Goal: Complete application form: Complete application form

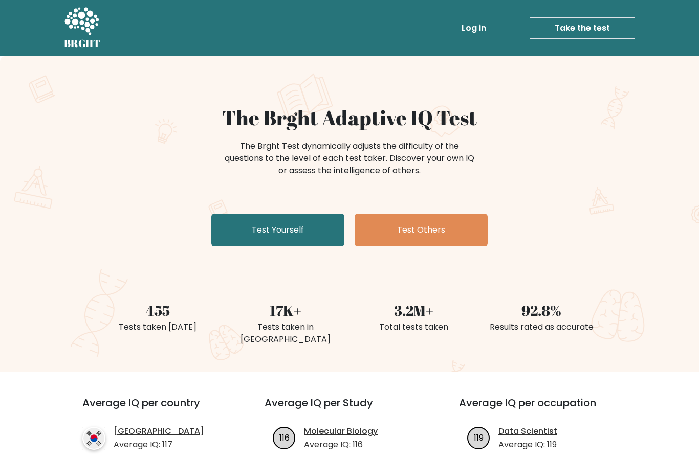
click at [304, 226] on link "Test Yourself" at bounding box center [277, 230] width 133 height 33
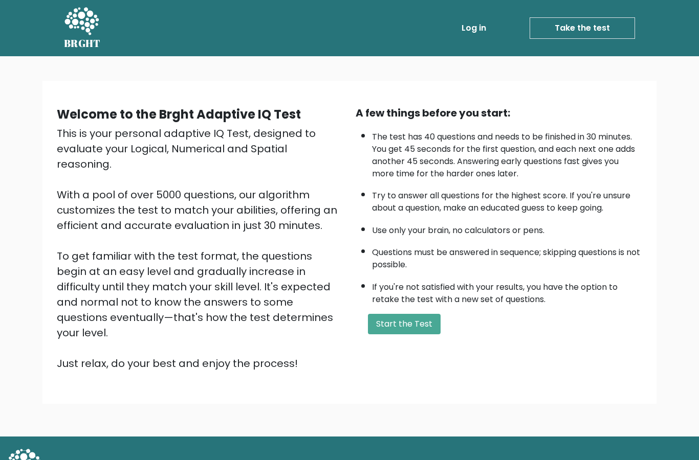
scroll to position [41, 0]
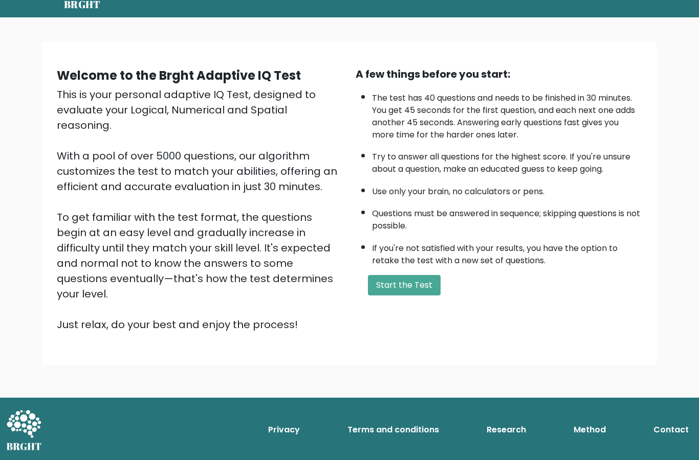
click at [414, 296] on button "Start the Test" at bounding box center [404, 285] width 73 height 20
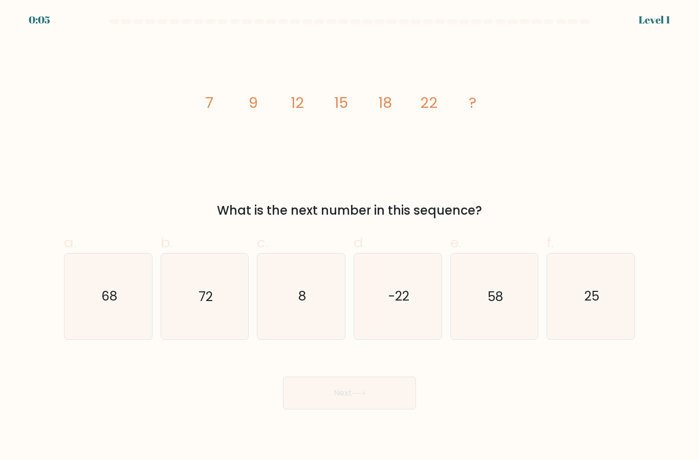
click at [605, 310] on icon "25" at bounding box center [590, 296] width 85 height 85
click at [350, 237] on input "f. 25" at bounding box center [349, 233] width 1 height 7
radio input "true"
click at [366, 396] on icon at bounding box center [359, 394] width 14 height 6
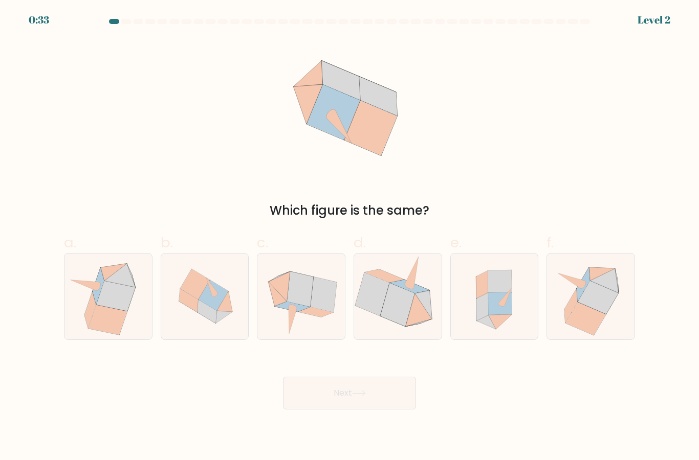
click at [305, 307] on icon at bounding box center [300, 289] width 26 height 35
click at [349, 237] on input "c." at bounding box center [349, 233] width 1 height 7
radio input "true"
click at [372, 402] on button "Next" at bounding box center [349, 393] width 133 height 33
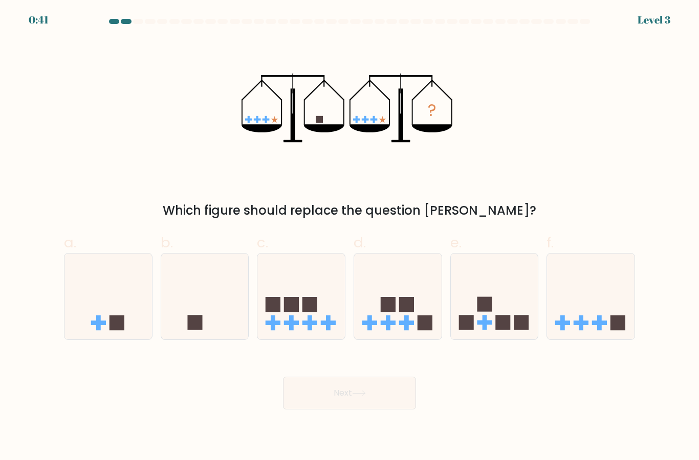
click at [206, 300] on icon at bounding box center [204, 296] width 87 height 72
click at [349, 237] on input "b." at bounding box center [349, 233] width 1 height 7
radio input "true"
click at [366, 396] on icon at bounding box center [359, 394] width 14 height 6
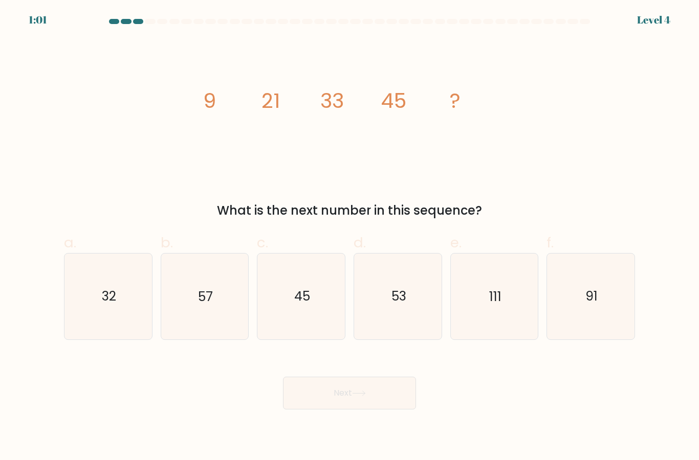
click at [210, 302] on text "57" at bounding box center [205, 297] width 15 height 18
click at [349, 237] on input "b. 57" at bounding box center [349, 233] width 1 height 7
radio input "true"
click at [376, 409] on button "Next" at bounding box center [349, 393] width 133 height 33
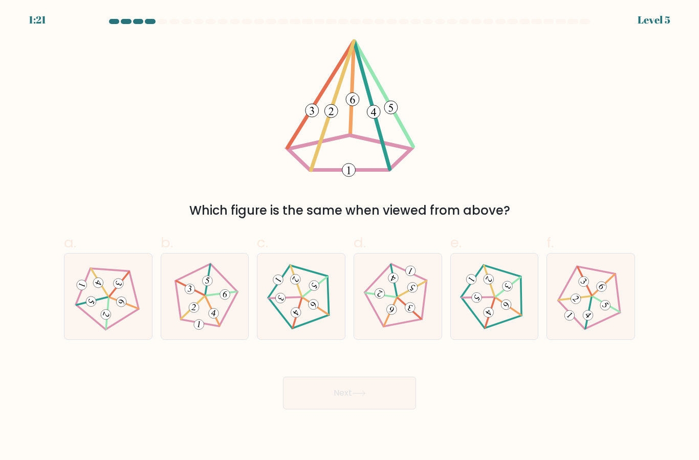
click at [585, 303] on icon at bounding box center [590, 296] width 69 height 69
click at [350, 237] on input "f." at bounding box center [349, 233] width 1 height 7
radio input "true"
click at [366, 396] on icon at bounding box center [359, 394] width 14 height 6
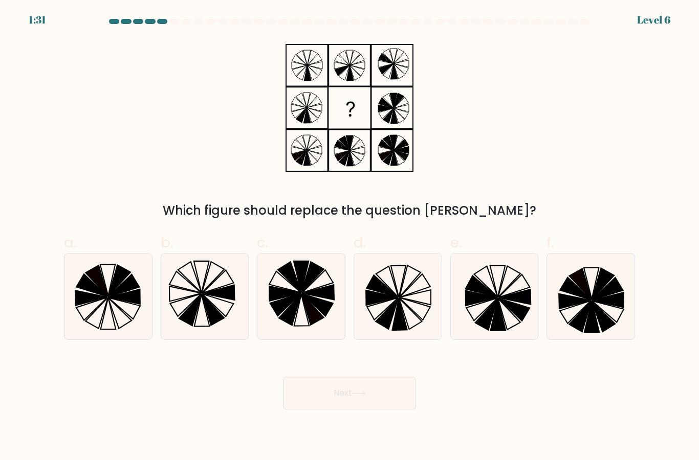
click at [405, 298] on icon at bounding box center [414, 286] width 31 height 24
click at [350, 237] on input "d." at bounding box center [349, 233] width 1 height 7
radio input "true"
click at [365, 399] on button "Next" at bounding box center [349, 393] width 133 height 33
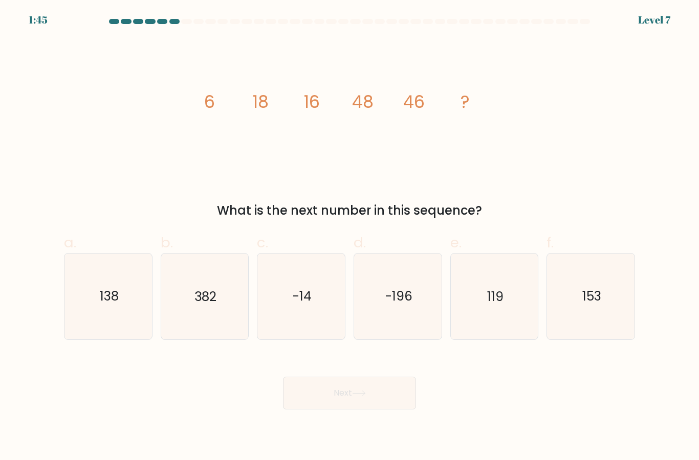
click at [106, 306] on text "138" at bounding box center [108, 297] width 19 height 18
click at [349, 237] on input "a. 138" at bounding box center [349, 233] width 1 height 7
radio input "true"
click at [369, 410] on button "Next" at bounding box center [349, 393] width 133 height 33
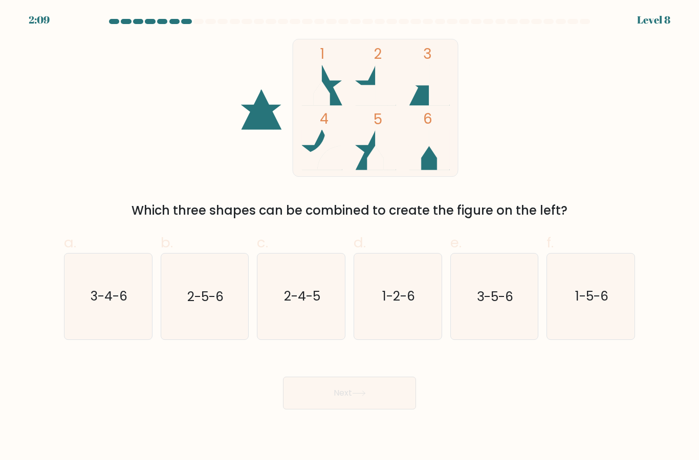
click at [596, 295] on icon "1-5-6" at bounding box center [590, 296] width 85 height 85
click at [350, 237] on input "f. 1-5-6" at bounding box center [349, 233] width 1 height 7
radio input "true"
click at [366, 396] on icon at bounding box center [359, 394] width 14 height 6
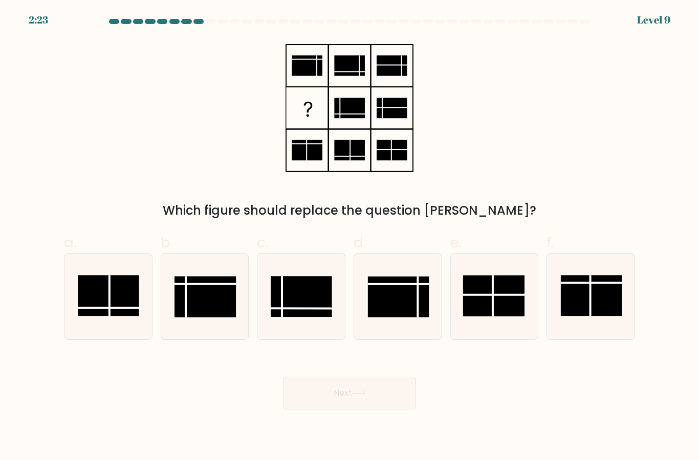
click at [218, 303] on rect at bounding box center [204, 297] width 61 height 41
click at [349, 237] on input "b." at bounding box center [349, 233] width 1 height 7
radio input "true"
click at [365, 396] on icon at bounding box center [359, 394] width 14 height 6
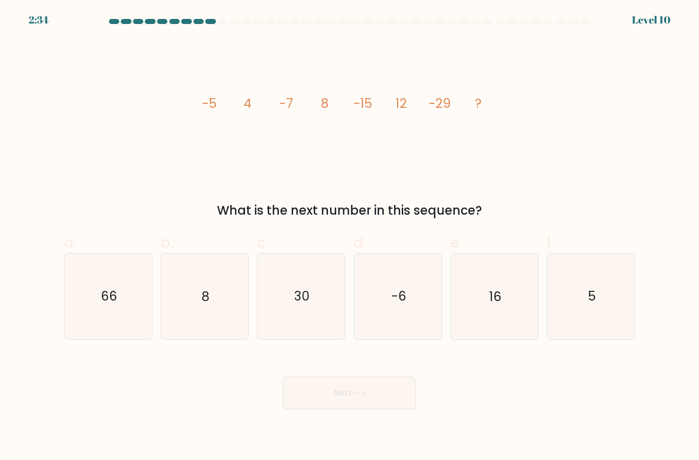
click at [510, 304] on icon "16" at bounding box center [493, 296] width 85 height 85
click at [350, 237] on input "e. 16" at bounding box center [349, 233] width 1 height 7
radio input "true"
click at [366, 396] on icon at bounding box center [359, 394] width 14 height 6
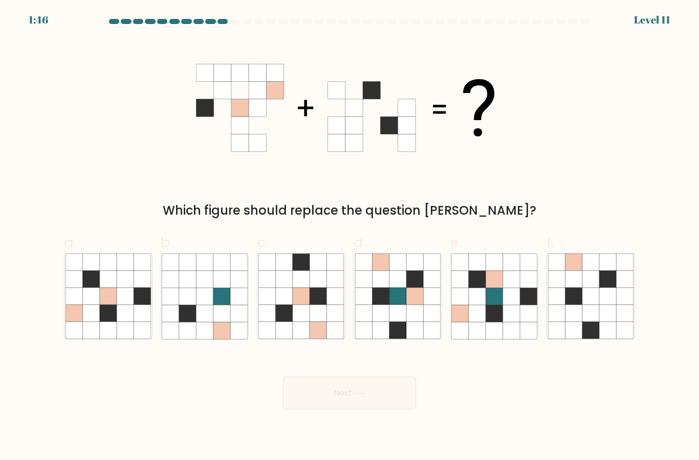
click at [297, 288] on icon at bounding box center [301, 279] width 17 height 17
click at [349, 237] on input "c." at bounding box center [349, 233] width 1 height 7
radio input "true"
click at [368, 401] on button "Next" at bounding box center [349, 393] width 133 height 33
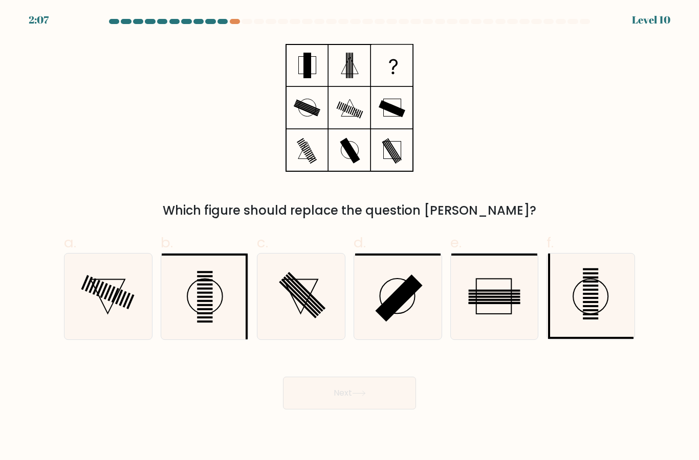
click at [210, 298] on rect at bounding box center [204, 297] width 15 height 2
click at [349, 237] on input "b." at bounding box center [349, 233] width 1 height 7
radio input "true"
click at [370, 403] on button "Next" at bounding box center [349, 393] width 133 height 33
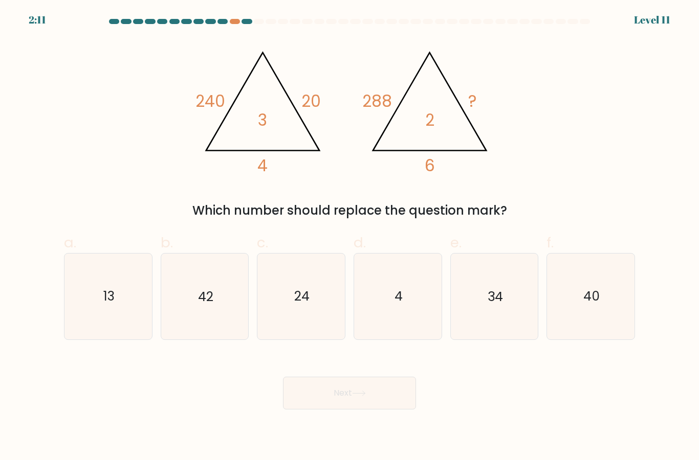
click at [303, 305] on text "24" at bounding box center [301, 297] width 15 height 18
click at [349, 237] on input "c. 24" at bounding box center [349, 233] width 1 height 7
radio input "true"
click at [366, 396] on icon at bounding box center [359, 394] width 14 height 6
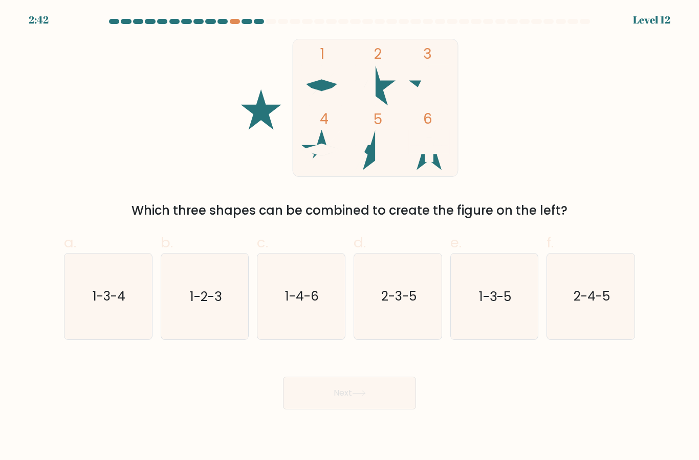
click at [391, 306] on text "2-3-5" at bounding box center [397, 297] width 35 height 18
click at [350, 237] on input "d. 2-3-5" at bounding box center [349, 233] width 1 height 7
radio input "true"
click at [348, 396] on button "Next" at bounding box center [349, 393] width 133 height 33
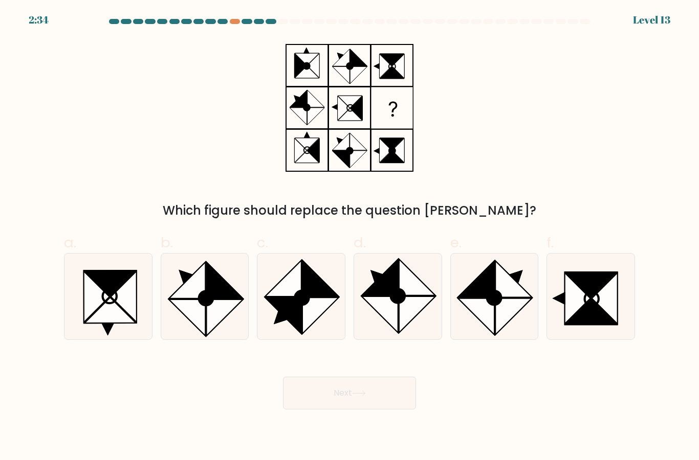
click at [309, 297] on icon at bounding box center [320, 279] width 36 height 36
click at [349, 237] on input "c." at bounding box center [349, 233] width 1 height 7
radio input "true"
click at [364, 396] on icon at bounding box center [359, 394] width 14 height 6
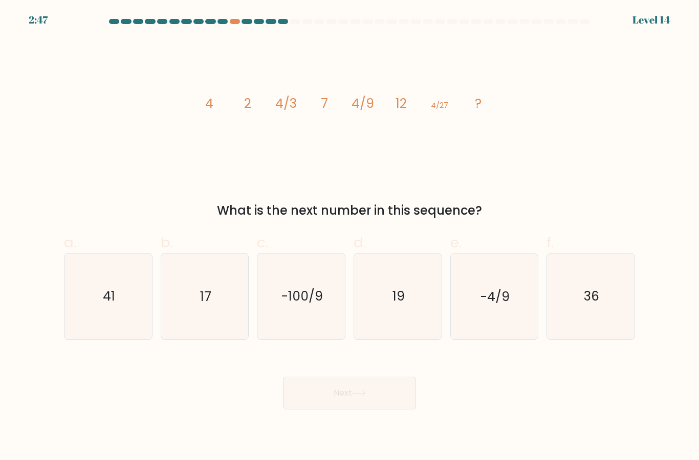
click at [199, 312] on icon "17" at bounding box center [204, 296] width 85 height 85
click at [349, 237] on input "b. 17" at bounding box center [349, 233] width 1 height 7
radio input "true"
click at [375, 407] on button "Next" at bounding box center [349, 393] width 133 height 33
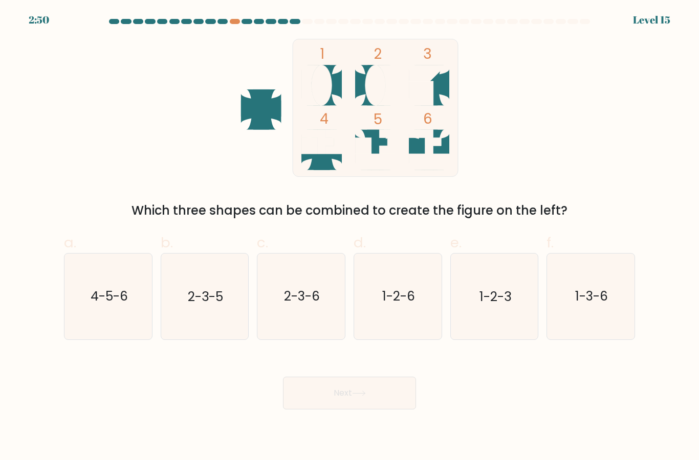
click at [98, 306] on text "4-5-6" at bounding box center [108, 297] width 37 height 18
click at [349, 237] on input "a. 4-5-6" at bounding box center [349, 233] width 1 height 7
radio input "true"
click at [362, 396] on icon at bounding box center [359, 394] width 14 height 6
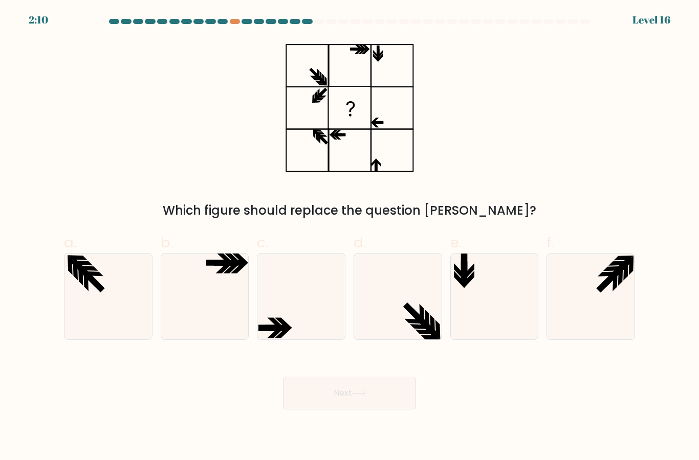
click at [495, 284] on icon at bounding box center [493, 296] width 85 height 85
click at [350, 237] on input "e." at bounding box center [349, 233] width 1 height 7
radio input "true"
click at [390, 404] on button "Next" at bounding box center [349, 393] width 133 height 33
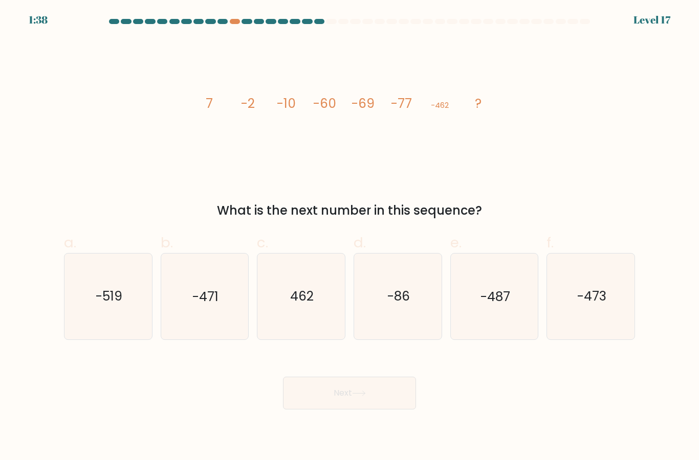
click at [203, 304] on text "-471" at bounding box center [205, 297] width 26 height 18
click at [349, 237] on input "b. -471" at bounding box center [349, 233] width 1 height 7
radio input "true"
click at [380, 404] on button "Next" at bounding box center [349, 393] width 133 height 33
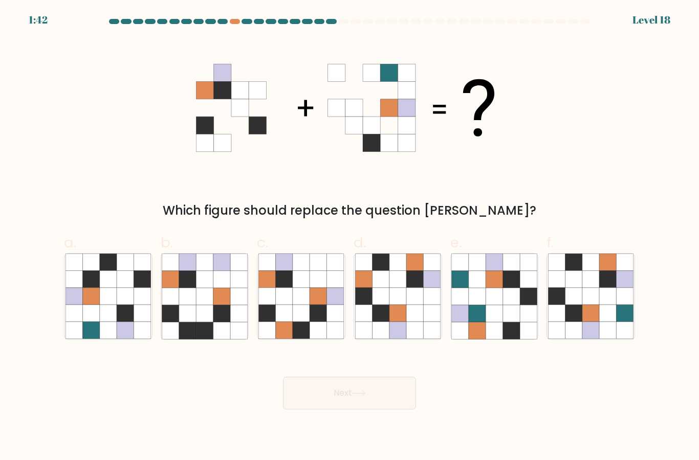
click at [589, 305] on icon at bounding box center [590, 296] width 17 height 17
click at [350, 237] on input "f." at bounding box center [349, 233] width 1 height 7
radio input "true"
click at [394, 403] on button "Next" at bounding box center [349, 393] width 133 height 33
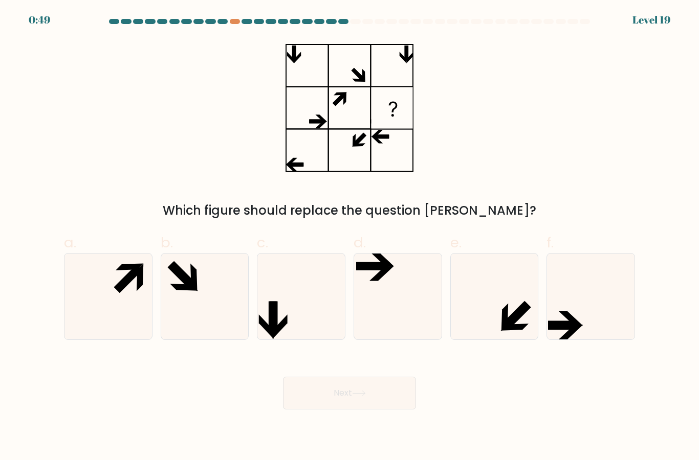
click at [392, 293] on icon at bounding box center [397, 296] width 85 height 85
click at [350, 237] on input "d." at bounding box center [349, 233] width 1 height 7
radio input "true"
click at [380, 403] on button "Next" at bounding box center [349, 393] width 133 height 33
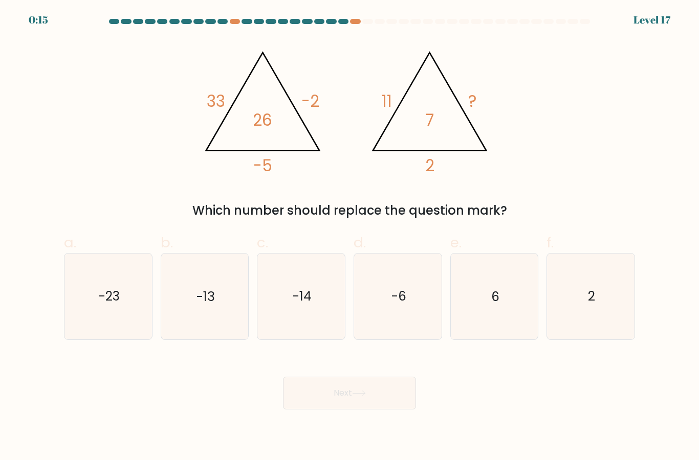
click at [589, 302] on text "2" at bounding box center [591, 297] width 7 height 18
click at [350, 237] on input "f. 2" at bounding box center [349, 233] width 1 height 7
radio input "true"
click at [363, 401] on button "Next" at bounding box center [349, 393] width 133 height 33
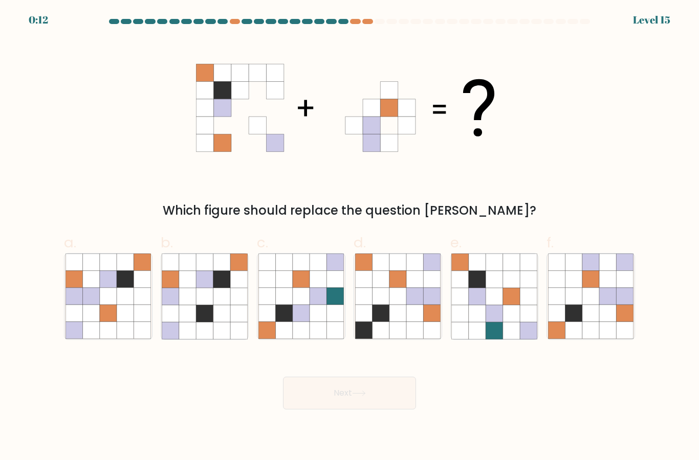
click at [114, 305] on icon at bounding box center [108, 296] width 17 height 17
click at [349, 237] on input "a." at bounding box center [349, 233] width 1 height 7
radio input "true"
click at [379, 409] on button "Next" at bounding box center [349, 393] width 133 height 33
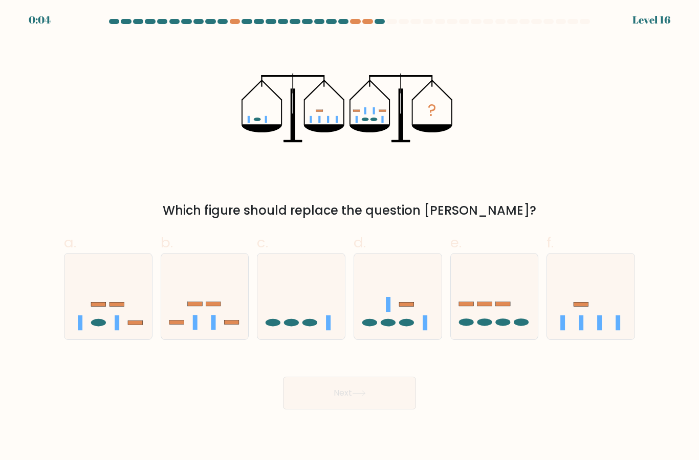
click at [588, 314] on icon at bounding box center [590, 296] width 87 height 72
click at [350, 237] on input "f." at bounding box center [349, 233] width 1 height 7
radio input "true"
click at [379, 401] on button "Next" at bounding box center [349, 393] width 133 height 33
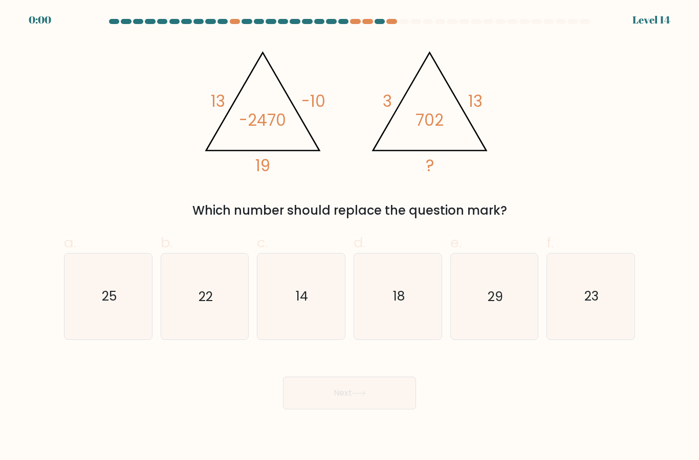
click at [395, 306] on text "18" at bounding box center [398, 297] width 12 height 18
click at [350, 237] on input "d. 18" at bounding box center [349, 233] width 1 height 7
radio input "true"
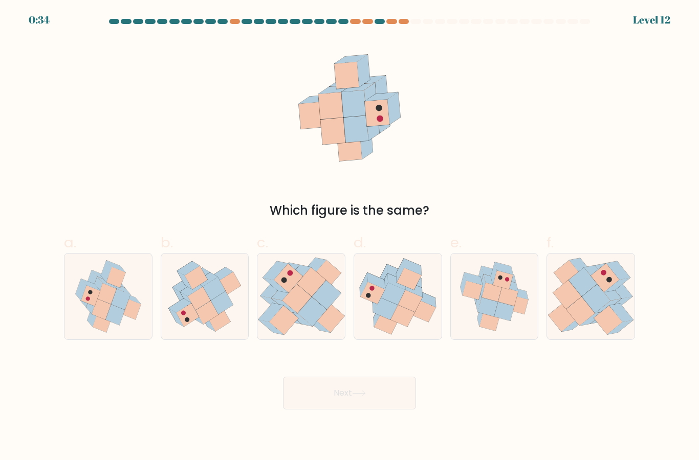
click at [403, 304] on icon at bounding box center [392, 294] width 25 height 22
click at [350, 237] on input "d." at bounding box center [349, 233] width 1 height 7
radio input "true"
click at [380, 399] on button "Next" at bounding box center [349, 393] width 133 height 33
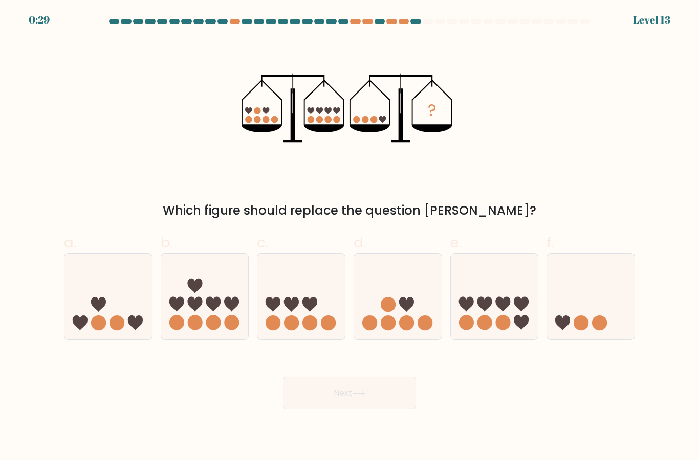
click at [119, 298] on icon at bounding box center [107, 296] width 87 height 72
click at [349, 237] on input "a." at bounding box center [349, 233] width 1 height 7
radio input "true"
click at [379, 408] on button "Next" at bounding box center [349, 393] width 133 height 33
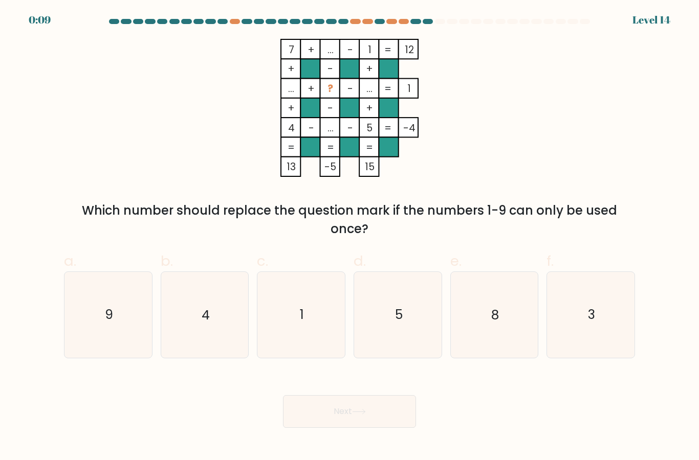
click at [503, 329] on icon "8" at bounding box center [493, 314] width 85 height 85
click at [350, 237] on input "e. 8" at bounding box center [349, 233] width 1 height 7
radio input "true"
click at [390, 416] on button "Next" at bounding box center [349, 411] width 133 height 33
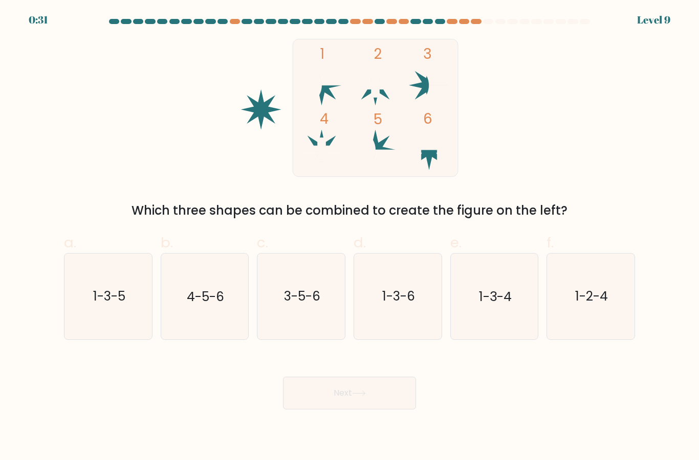
click at [111, 305] on text "1-3-5" at bounding box center [109, 297] width 32 height 18
click at [349, 237] on input "a. 1-3-5" at bounding box center [349, 233] width 1 height 7
radio input "true"
click at [373, 410] on button "Next" at bounding box center [349, 393] width 133 height 33
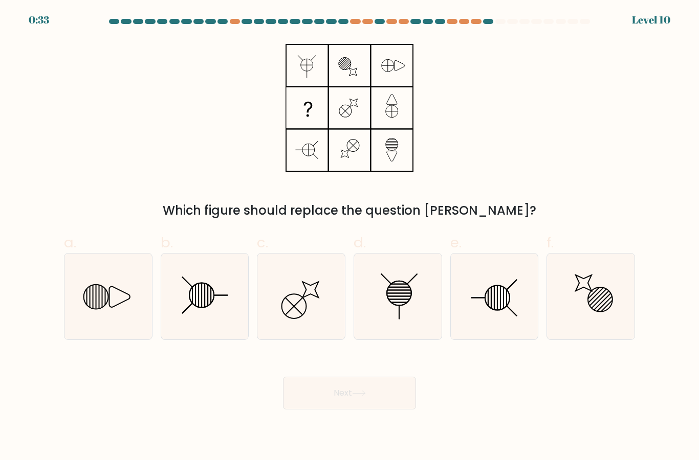
click at [205, 304] on line at bounding box center [205, 296] width 0 height 24
click at [349, 237] on input "b." at bounding box center [349, 233] width 1 height 7
radio input "true"
click at [379, 408] on button "Next" at bounding box center [349, 393] width 133 height 33
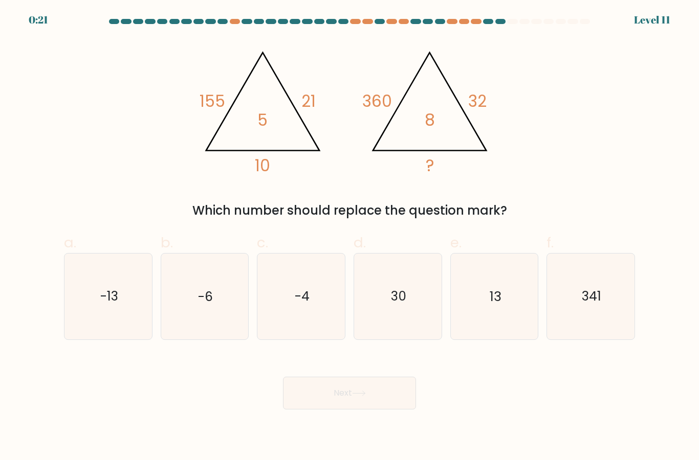
click at [502, 288] on icon "13" at bounding box center [493, 296] width 85 height 85
click at [350, 237] on input "e. 13" at bounding box center [349, 233] width 1 height 7
radio input "true"
click at [369, 406] on button "Next" at bounding box center [349, 393] width 133 height 33
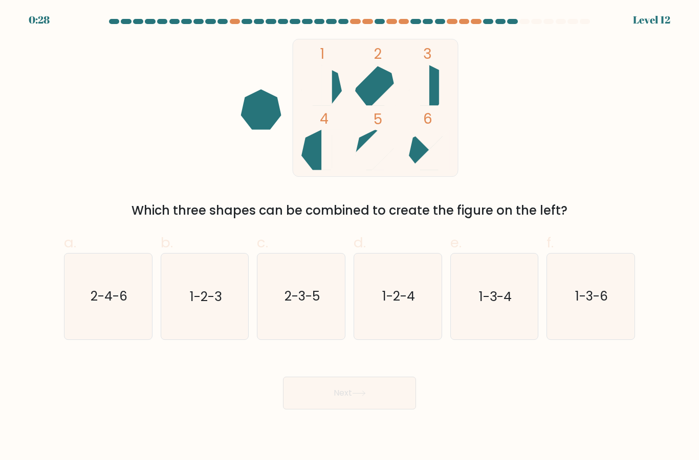
click at [502, 306] on text "1-3-4" at bounding box center [495, 297] width 33 height 18
click at [350, 237] on input "e. 1-3-4" at bounding box center [349, 233] width 1 height 7
radio input "true"
click at [358, 396] on icon at bounding box center [359, 394] width 14 height 6
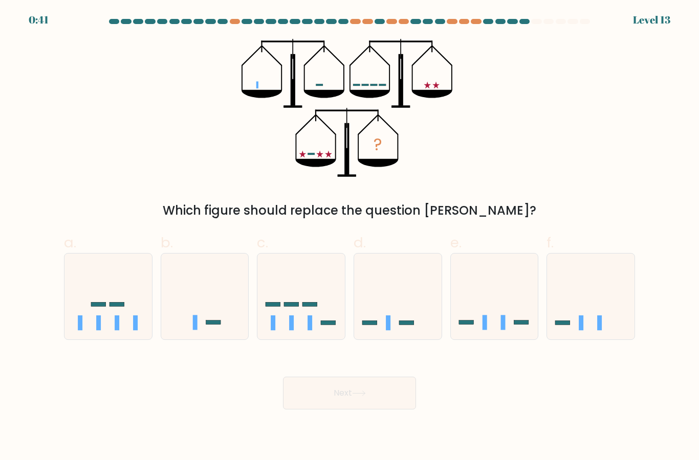
click at [305, 302] on icon at bounding box center [300, 296] width 87 height 72
click at [349, 237] on input "c." at bounding box center [349, 233] width 1 height 7
radio input "true"
click at [361, 409] on button "Next" at bounding box center [349, 393] width 133 height 33
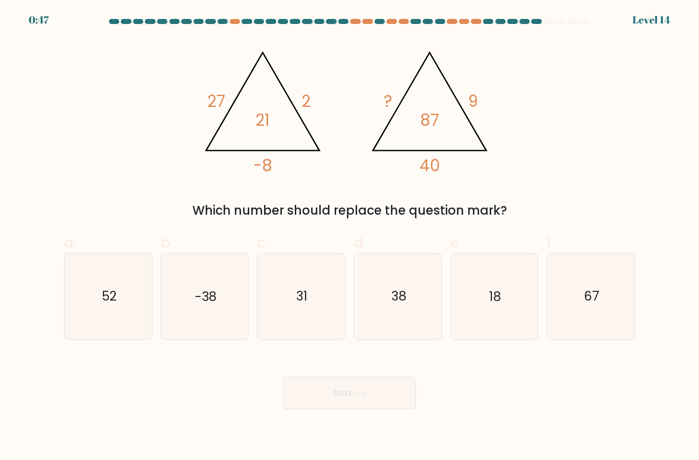
click at [403, 303] on text "38" at bounding box center [398, 297] width 15 height 18
click at [350, 237] on input "d. 38" at bounding box center [349, 233] width 1 height 7
radio input "true"
click at [372, 410] on button "Next" at bounding box center [349, 393] width 133 height 33
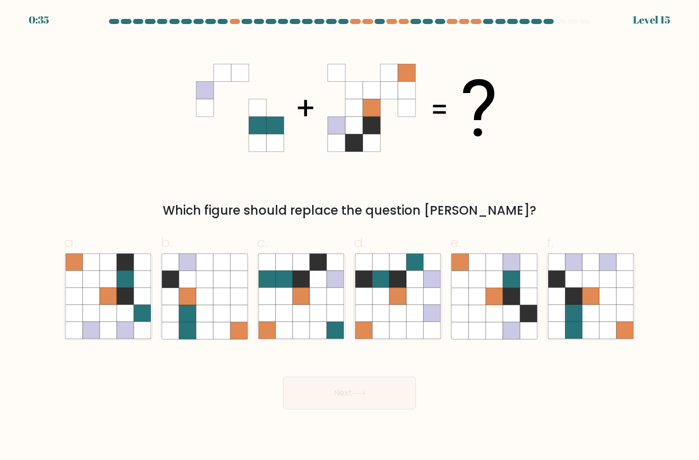
click at [593, 288] on icon at bounding box center [590, 279] width 17 height 17
click at [350, 237] on input "f." at bounding box center [349, 233] width 1 height 7
radio input "true"
click at [386, 398] on button "Next" at bounding box center [349, 393] width 133 height 33
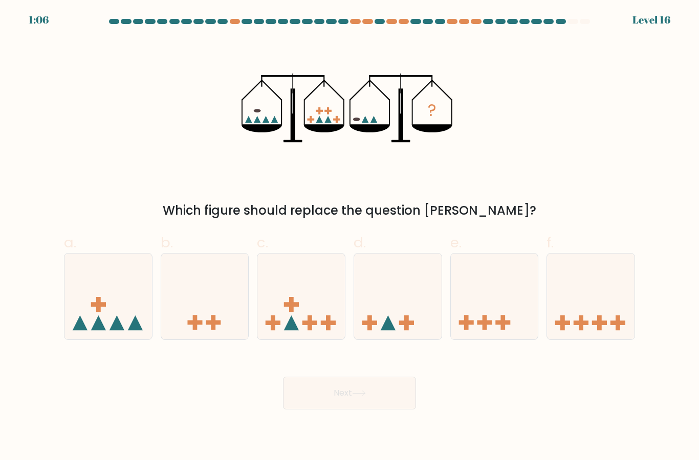
click at [584, 319] on icon at bounding box center [590, 296] width 87 height 72
click at [350, 237] on input "f." at bounding box center [349, 233] width 1 height 7
radio input "true"
click at [385, 404] on button "Next" at bounding box center [349, 393] width 133 height 33
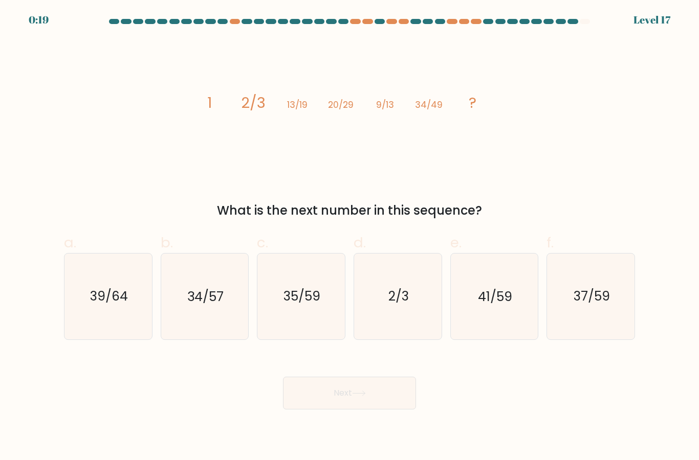
click at [499, 302] on text "41/59" at bounding box center [495, 297] width 34 height 18
click at [350, 237] on input "e. 41/59" at bounding box center [349, 233] width 1 height 7
radio input "true"
click at [365, 396] on icon at bounding box center [358, 393] width 12 height 5
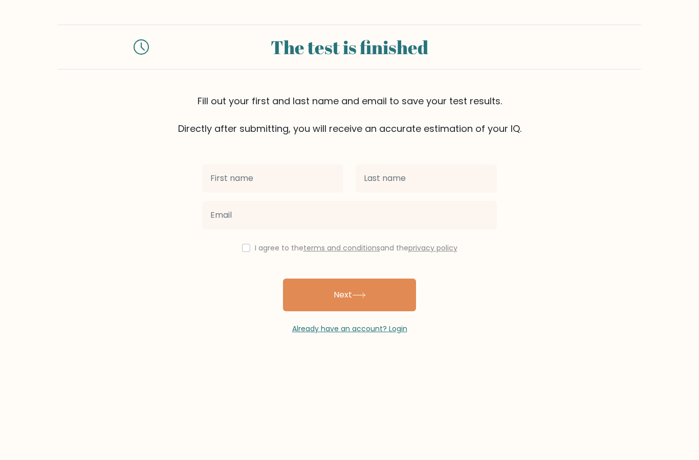
type input "[PERSON_NAME]"
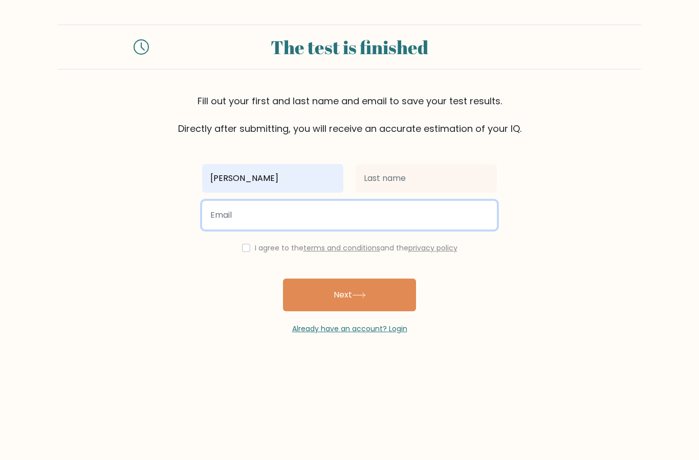
click at [330, 214] on input "email" at bounding box center [349, 215] width 295 height 29
type input "yannyk@gmail.com"
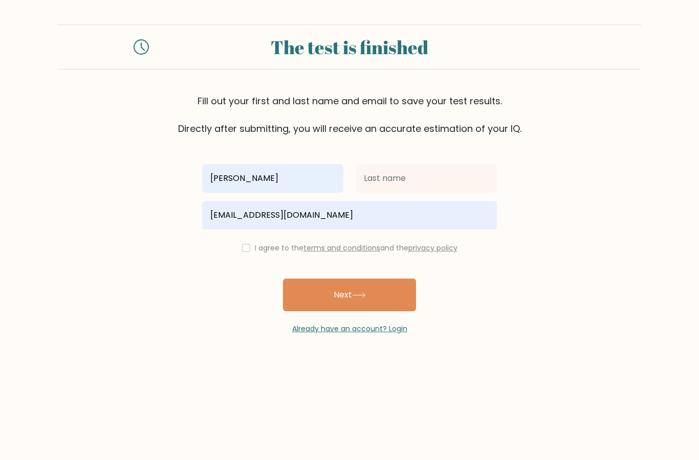
click at [242, 248] on input "checkbox" at bounding box center [246, 248] width 8 height 8
checkbox input "true"
click at [361, 290] on button "Next" at bounding box center [349, 295] width 133 height 33
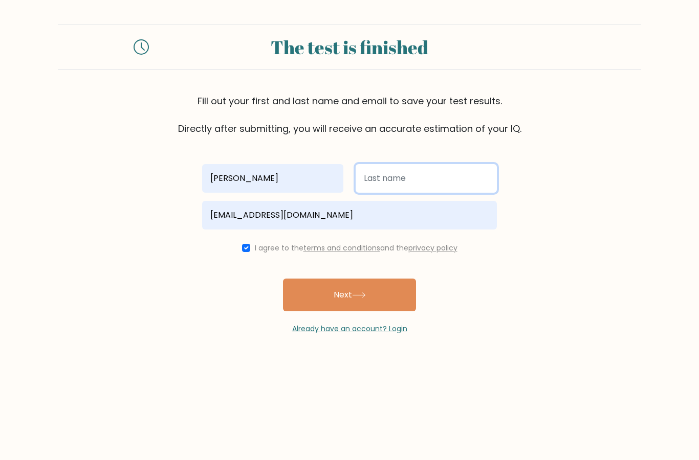
type input "B"
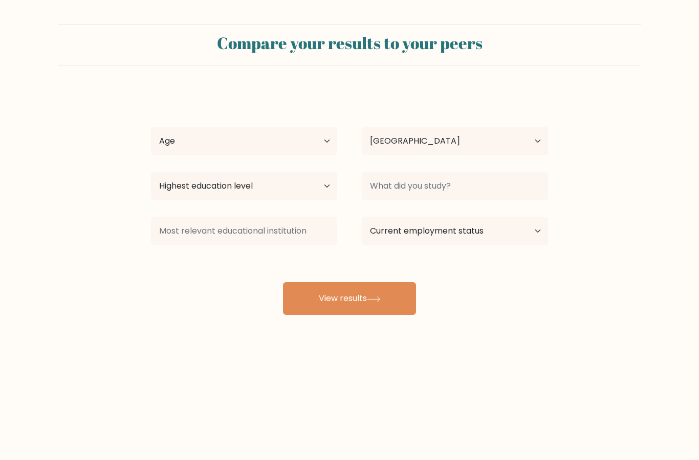
select select "NL"
click at [322, 140] on select "Age Under [DEMOGRAPHIC_DATA] [DEMOGRAPHIC_DATA] [DEMOGRAPHIC_DATA] [DEMOGRAPHIC…" at bounding box center [244, 141] width 186 height 29
select select "35_44"
click at [323, 186] on select "Highest education level No schooling Primary Lower Secondary Upper Secondary Oc…" at bounding box center [244, 186] width 186 height 29
select select "doctoral_degree"
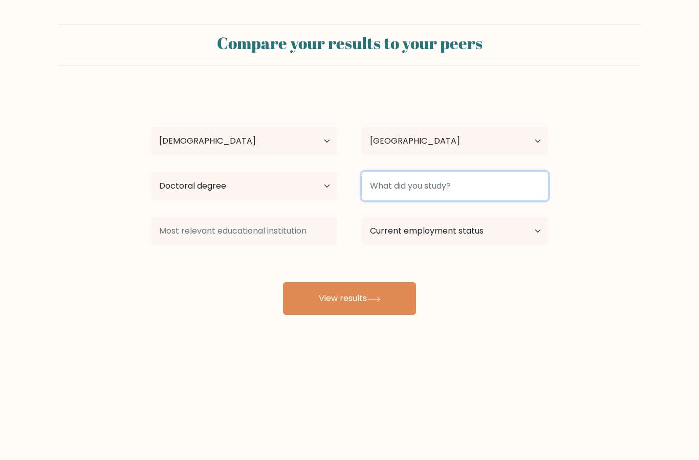
click at [401, 182] on input at bounding box center [455, 186] width 186 height 29
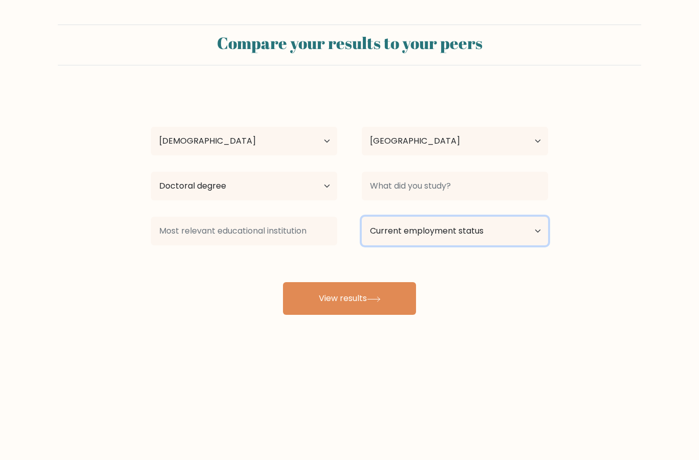
click at [435, 231] on select "Current employment status Employed Student Retired Other / prefer not to answer" at bounding box center [455, 231] width 186 height 29
select select "employed"
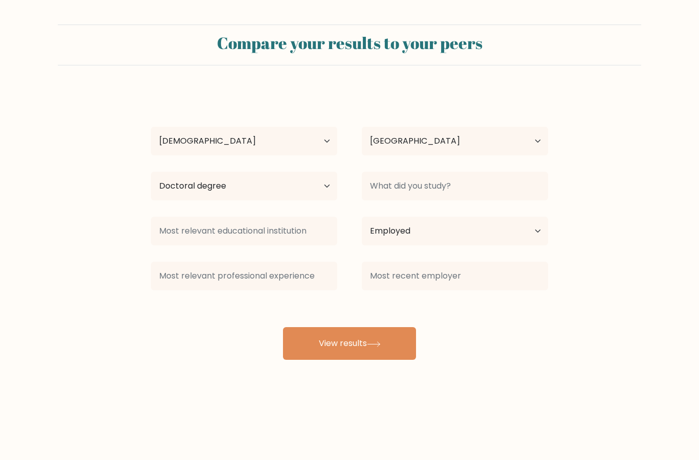
click at [359, 346] on button "View results" at bounding box center [349, 343] width 133 height 33
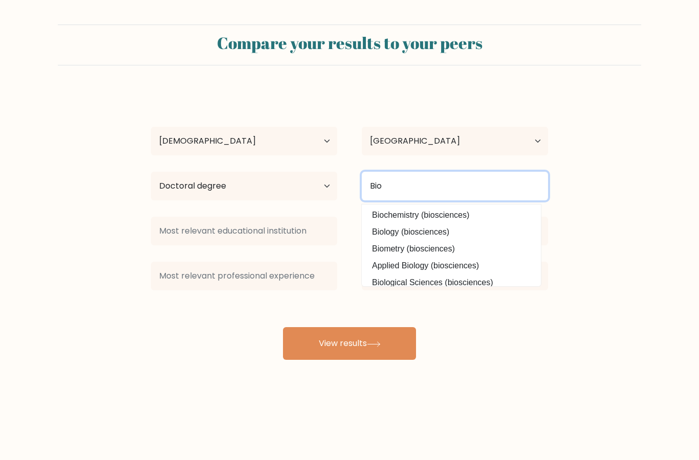
type input "Bio"
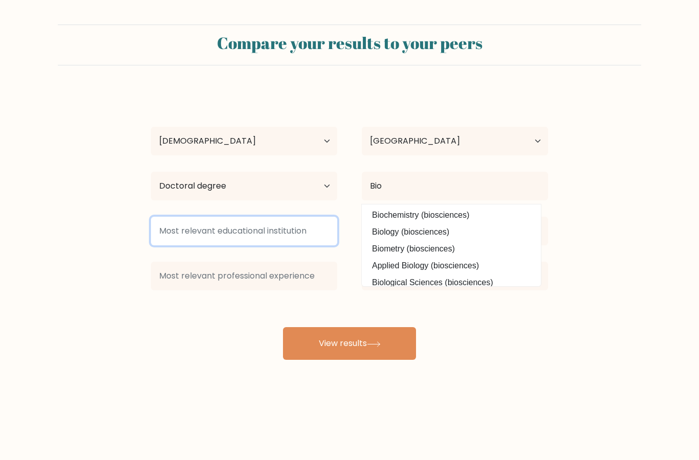
click at [301, 222] on input at bounding box center [244, 231] width 186 height 29
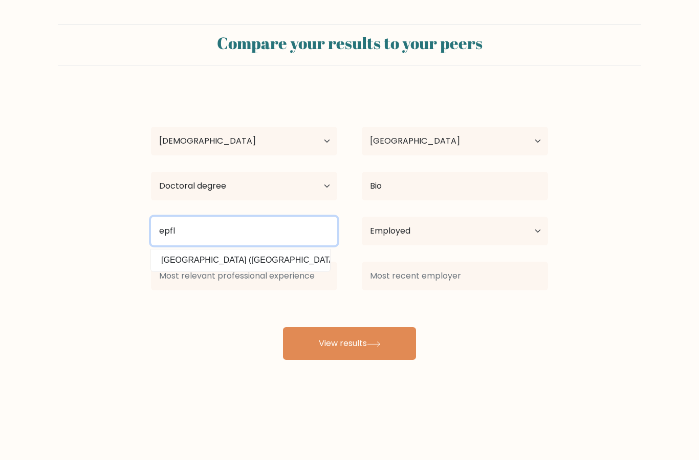
type input "epfl"
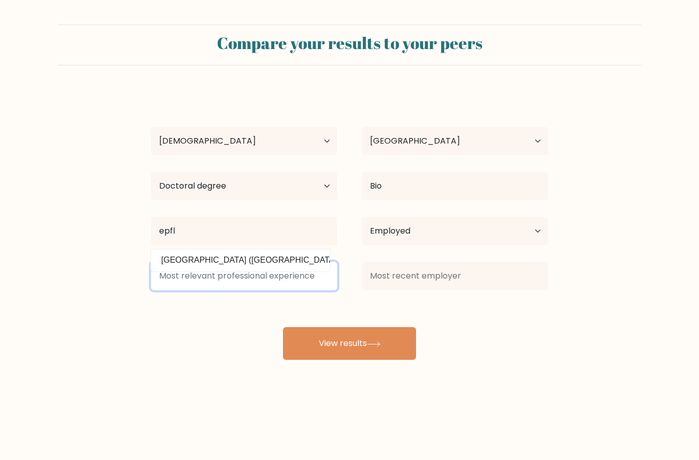
click at [287, 276] on input at bounding box center [244, 276] width 186 height 29
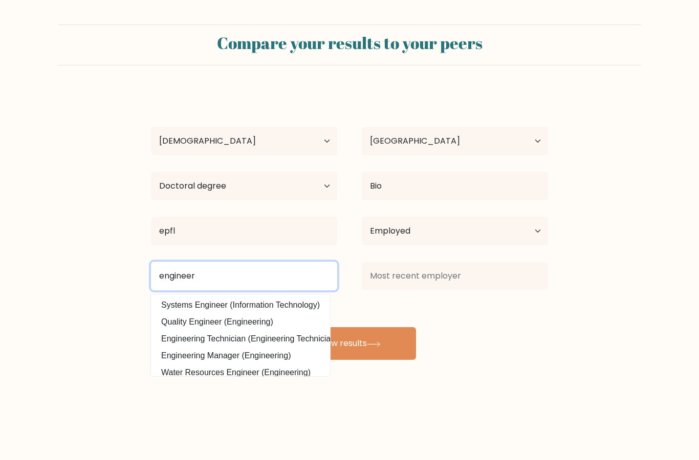
type input "engineer"
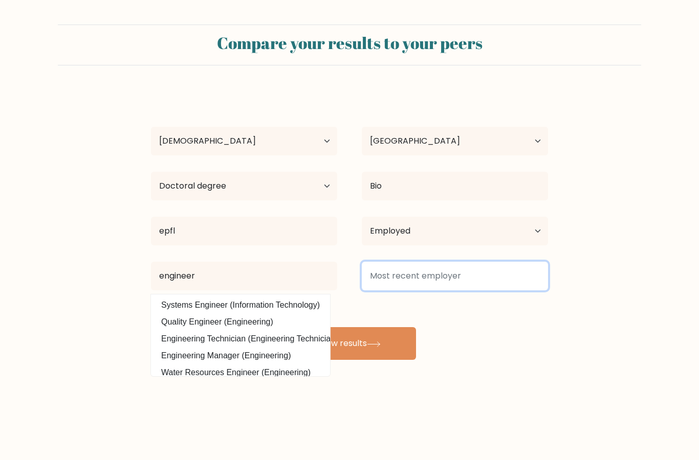
click at [433, 275] on input at bounding box center [455, 276] width 186 height 29
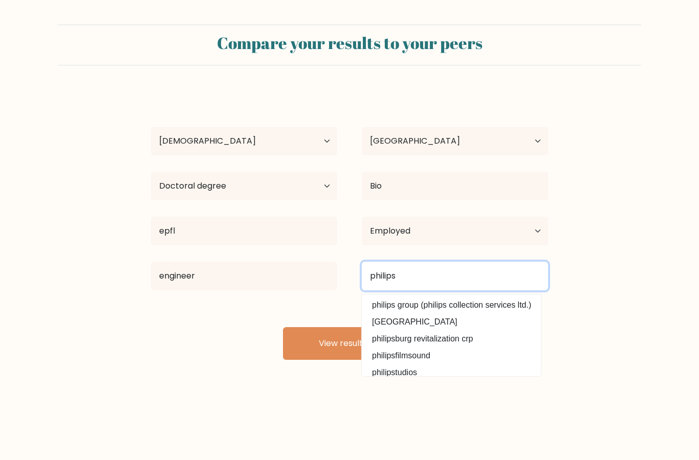
type input "philips"
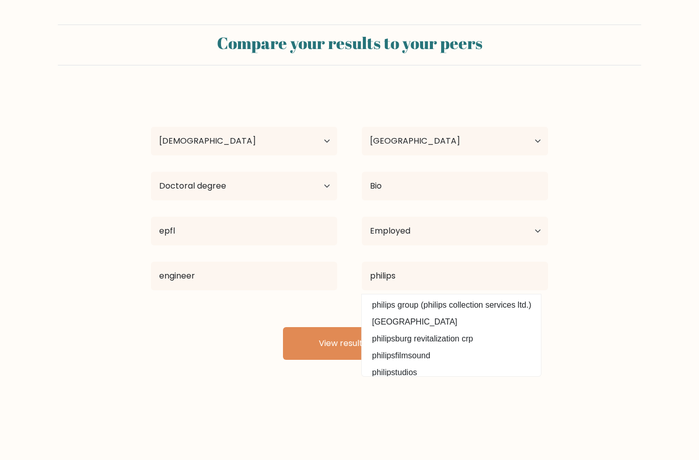
click at [356, 342] on button "View results" at bounding box center [349, 343] width 133 height 33
